Goal: Information Seeking & Learning: Learn about a topic

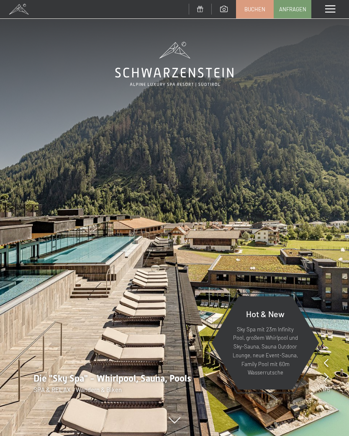
click at [334, 13] on span at bounding box center [330, 9] width 10 height 8
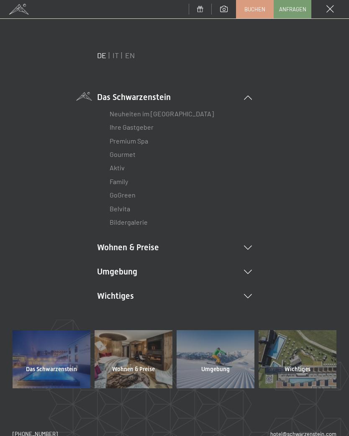
click at [251, 266] on li "Umgebung Das Ahrntal Ski & Winter Skifahren Skischule Wandern & Sommer Wandern …" at bounding box center [174, 272] width 155 height 12
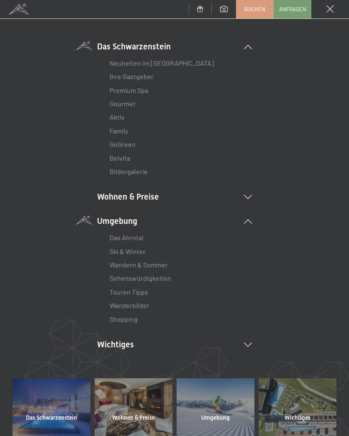
click at [151, 300] on li "Wanderbilder" at bounding box center [175, 305] width 130 height 13
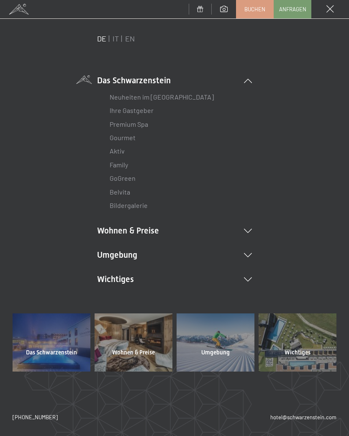
click at [251, 253] on icon at bounding box center [248, 255] width 8 height 4
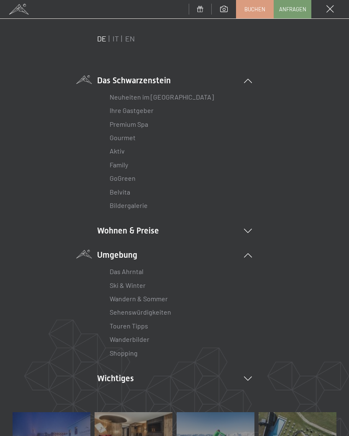
click at [143, 339] on link "Wanderbilder" at bounding box center [130, 339] width 40 height 8
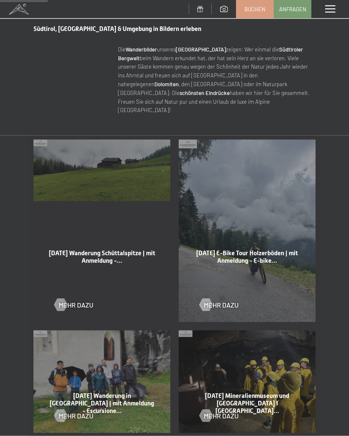
scroll to position [315, 0]
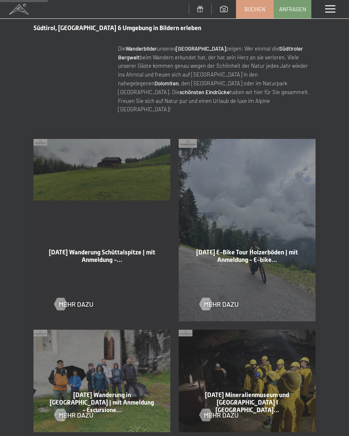
click at [207, 297] on div at bounding box center [205, 303] width 7 height 13
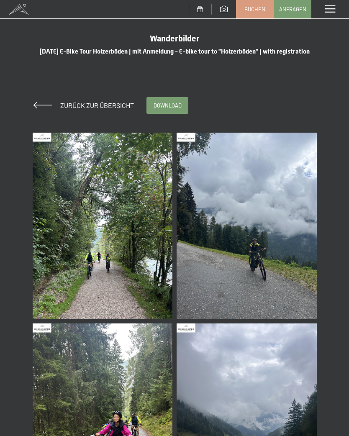
click at [129, 263] on img at bounding box center [103, 226] width 140 height 187
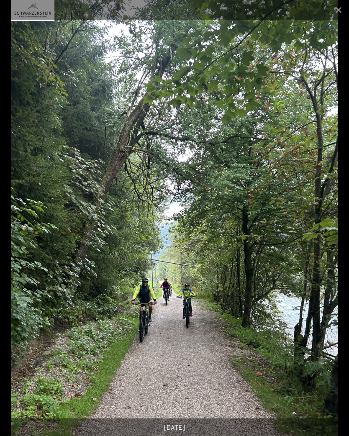
click at [338, 215] on button "Next slide" at bounding box center [332, 222] width 18 height 16
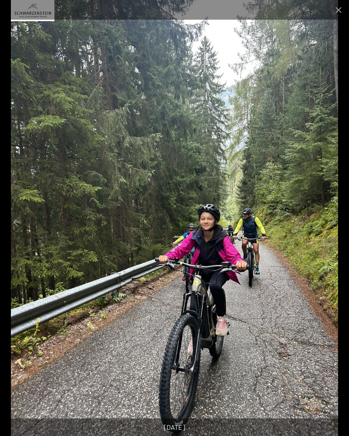
click at [335, 224] on button "Next slide" at bounding box center [332, 222] width 18 height 16
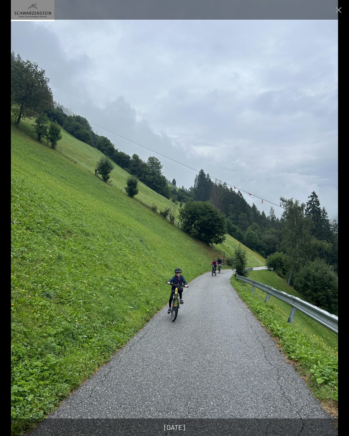
click at [335, 224] on button "Next slide" at bounding box center [332, 222] width 18 height 16
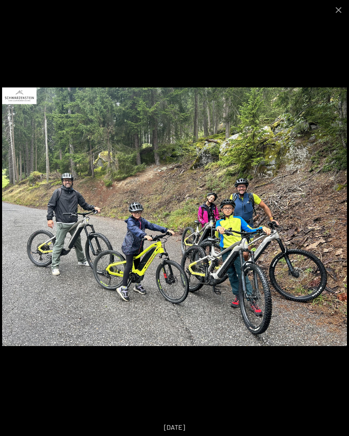
click at [335, 222] on button "Next slide" at bounding box center [332, 222] width 18 height 16
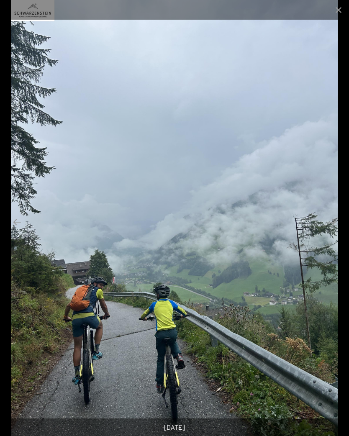
click at [332, 225] on button "Next slide" at bounding box center [332, 222] width 18 height 16
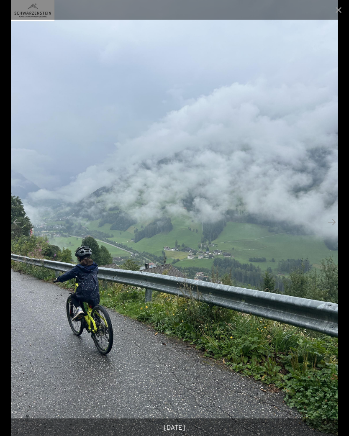
click at [337, 226] on button "Next slide" at bounding box center [332, 222] width 18 height 16
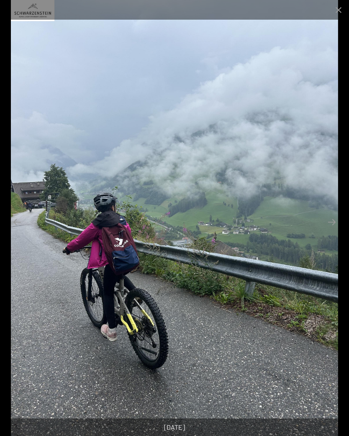
click at [334, 224] on button "Next slide" at bounding box center [332, 222] width 18 height 16
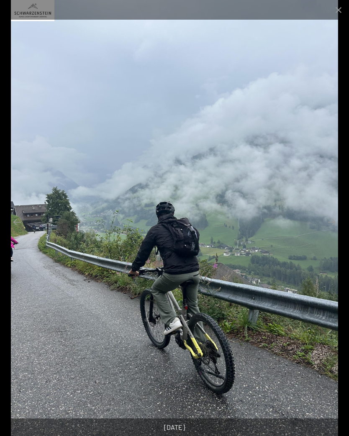
click at [335, 224] on button "Next slide" at bounding box center [332, 222] width 18 height 16
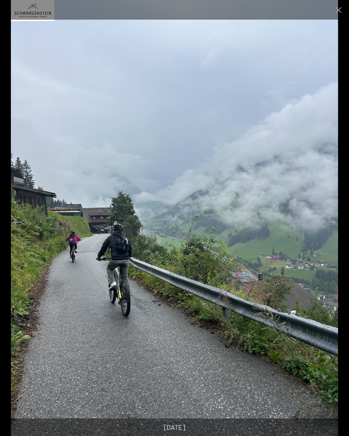
click at [338, 223] on button "Next slide" at bounding box center [332, 222] width 18 height 16
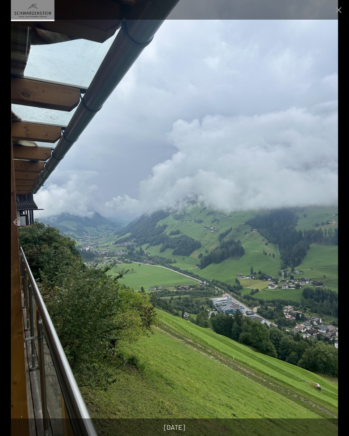
click at [331, 228] on button "Next slide" at bounding box center [332, 222] width 18 height 16
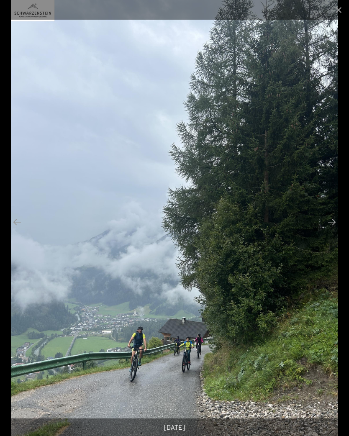
click at [335, 228] on button "Next slide" at bounding box center [332, 222] width 18 height 16
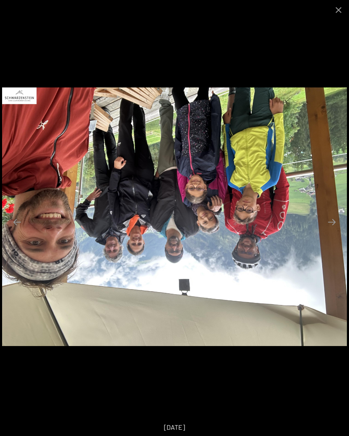
click at [337, 220] on button "Next slide" at bounding box center [332, 222] width 18 height 16
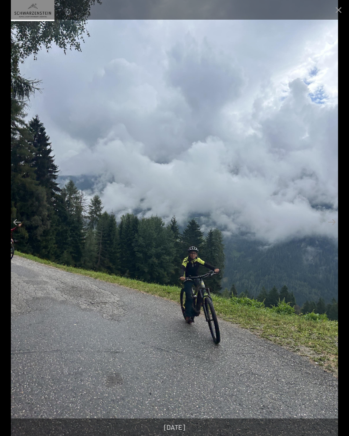
click at [338, 223] on button "Next slide" at bounding box center [332, 222] width 18 height 16
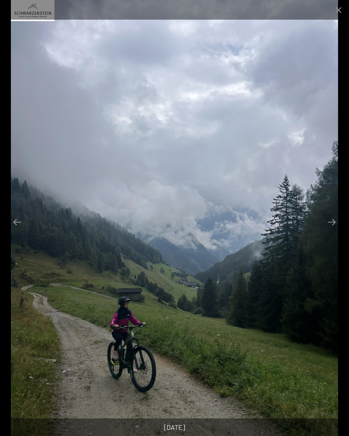
click at [337, 223] on button "Next slide" at bounding box center [332, 222] width 18 height 16
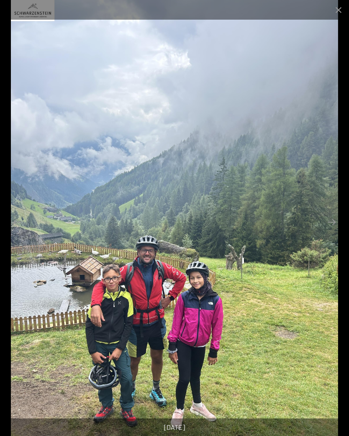
click at [337, 223] on button "Next slide" at bounding box center [332, 222] width 18 height 16
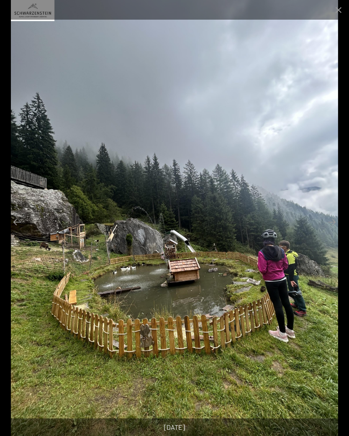
click at [340, 223] on button "Next slide" at bounding box center [332, 222] width 18 height 16
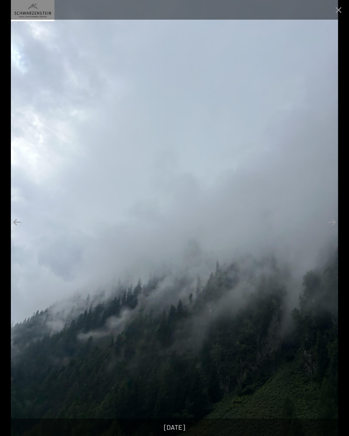
click at [337, 223] on button "Next slide" at bounding box center [332, 222] width 18 height 16
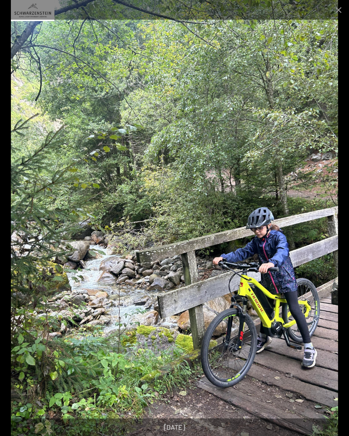
click at [335, 224] on button "Next slide" at bounding box center [332, 222] width 18 height 16
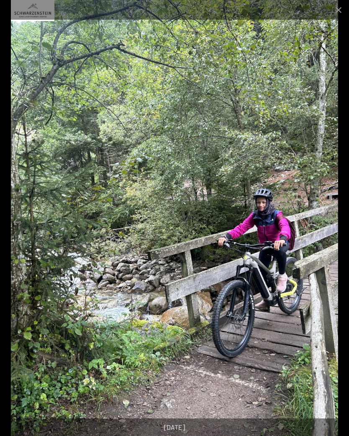
click at [340, 220] on button "Next slide" at bounding box center [332, 222] width 18 height 16
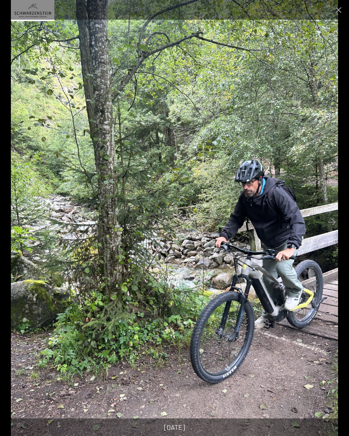
click at [333, 221] on button "Next slide" at bounding box center [332, 222] width 18 height 16
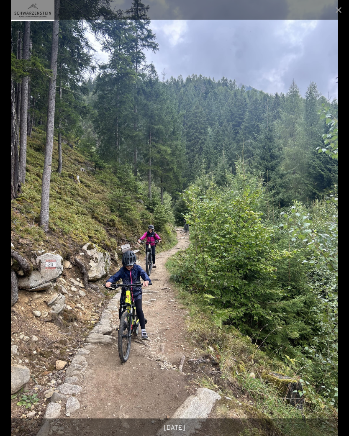
click at [332, 222] on button "Next slide" at bounding box center [332, 222] width 18 height 16
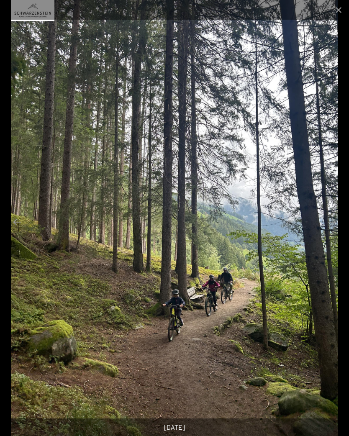
click at [338, 222] on button "Next slide" at bounding box center [332, 222] width 18 height 16
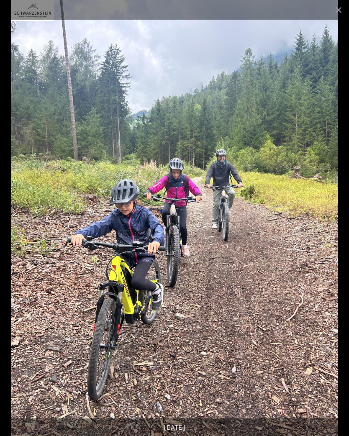
click at [336, 217] on button "Next slide" at bounding box center [332, 222] width 18 height 16
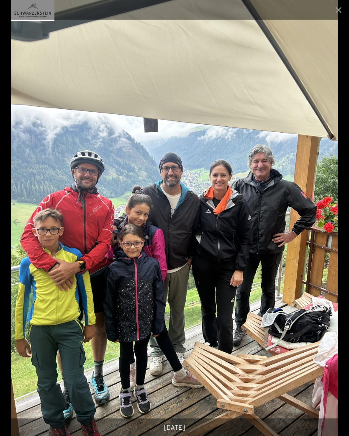
click at [335, 223] on button "Next slide" at bounding box center [332, 222] width 18 height 16
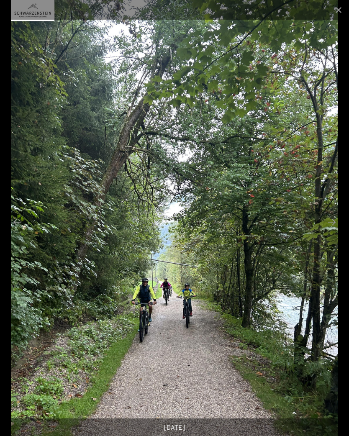
click at [345, 7] on button "Close gallery" at bounding box center [338, 10] width 21 height 20
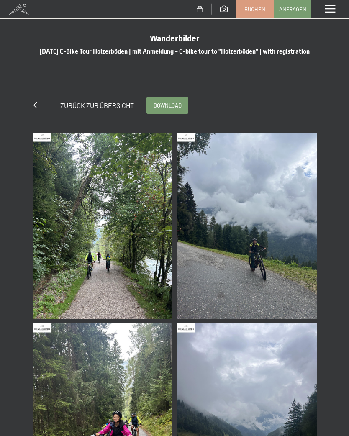
click at [104, 109] on span "Zurück zur Übersicht" at bounding box center [94, 105] width 80 height 8
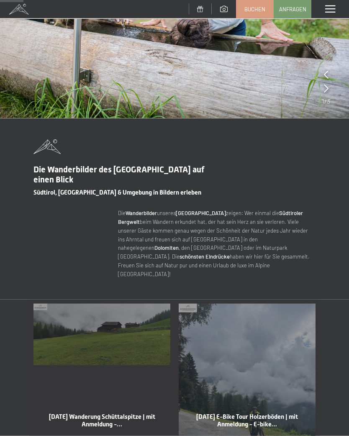
scroll to position [156, 0]
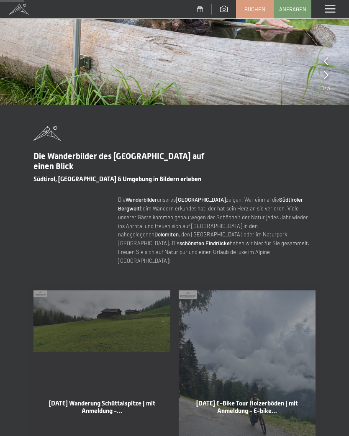
click at [132, 399] on span "21-08-2025 Wanderung Schüttalspitze | mit Anmeldung -…" at bounding box center [102, 406] width 106 height 15
click at [120, 399] on span "21-08-2025 Wanderung Schüttalspitze | mit Anmeldung -…" at bounding box center [102, 406] width 106 height 15
click at [135, 402] on span "[DATE] Wanderung Schüttalspitze | mit Anmeldung -…" at bounding box center [102, 406] width 106 height 15
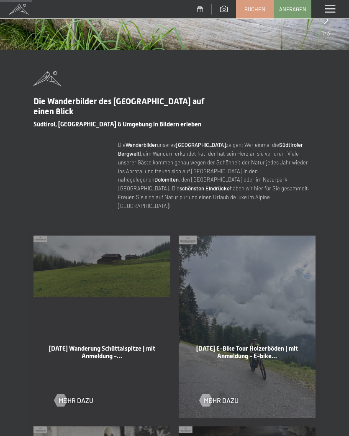
scroll to position [213, 0]
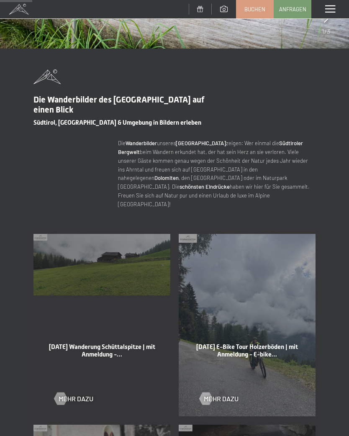
click at [61, 393] on div at bounding box center [60, 398] width 7 height 13
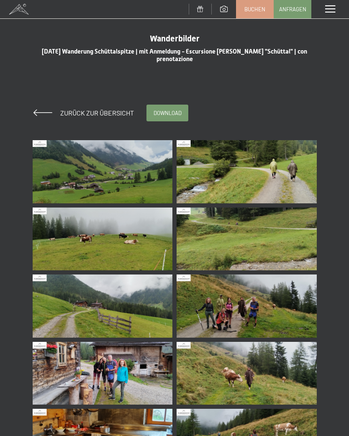
click at [125, 185] on img at bounding box center [103, 171] width 140 height 63
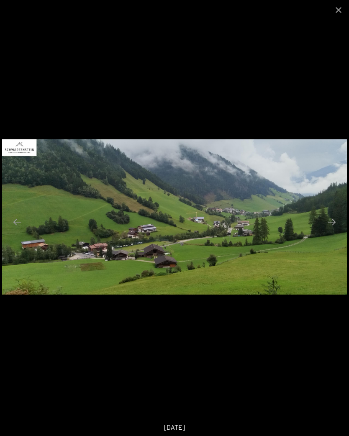
click at [334, 222] on button "Next slide" at bounding box center [332, 222] width 18 height 16
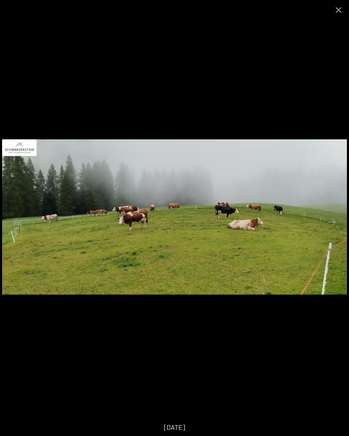
click at [332, 223] on button "Next slide" at bounding box center [332, 222] width 18 height 16
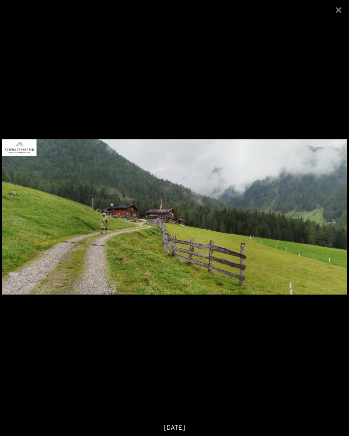
click at [333, 222] on button "Next slide" at bounding box center [332, 222] width 18 height 16
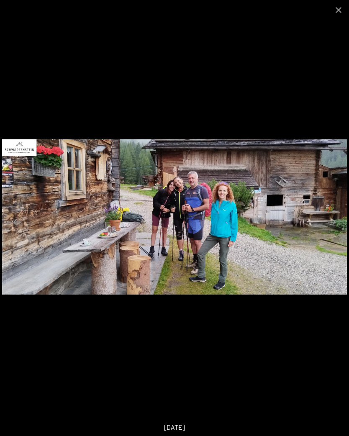
click at [332, 223] on button "Next slide" at bounding box center [332, 222] width 18 height 16
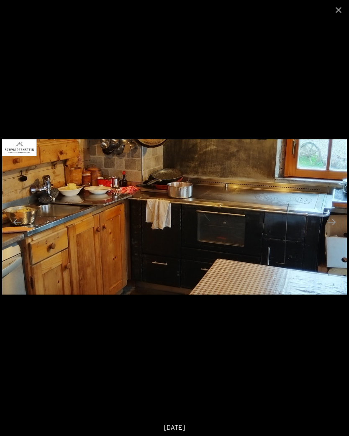
click at [332, 225] on button "Next slide" at bounding box center [332, 222] width 18 height 16
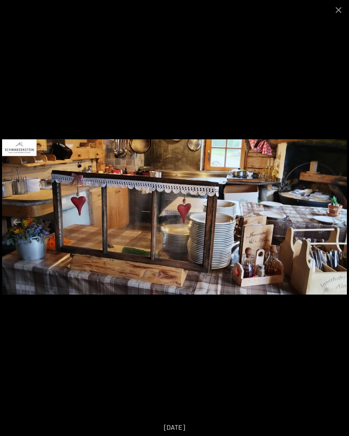
click at [338, 225] on button "Next slide" at bounding box center [332, 222] width 18 height 16
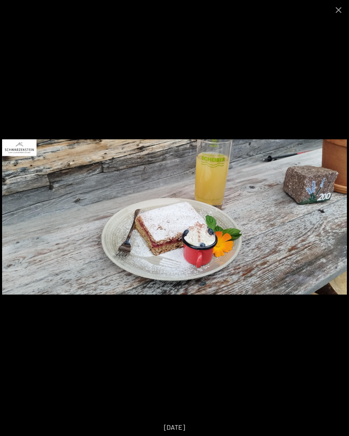
click at [335, 222] on button "Next slide" at bounding box center [332, 222] width 18 height 16
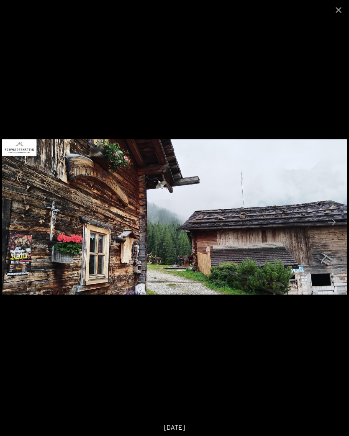
click at [335, 222] on button "Next slide" at bounding box center [332, 222] width 18 height 16
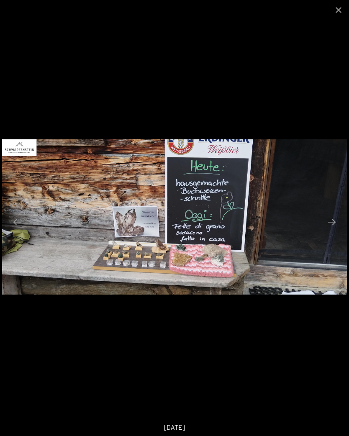
click at [337, 222] on button "Next slide" at bounding box center [332, 222] width 18 height 16
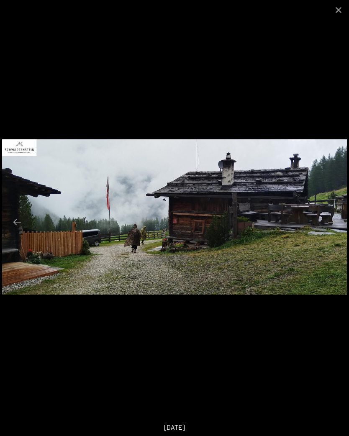
click at [330, 224] on button "Next slide" at bounding box center [332, 222] width 18 height 16
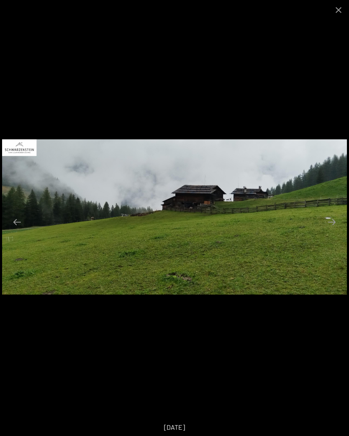
click at [330, 224] on button "Next slide" at bounding box center [332, 222] width 18 height 16
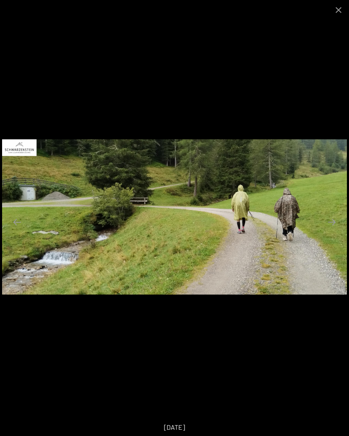
click at [344, 11] on button "Close gallery" at bounding box center [338, 10] width 21 height 20
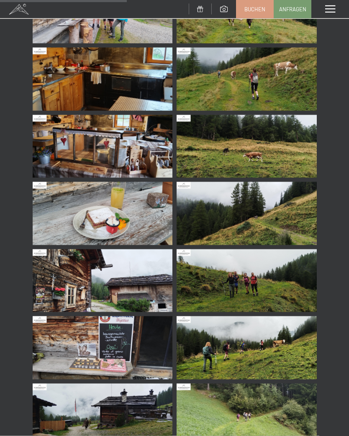
scroll to position [364, 0]
